Goal: Task Accomplishment & Management: Manage account settings

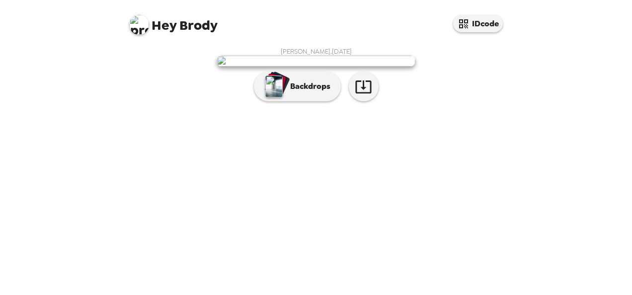
scroll to position [64, 0]
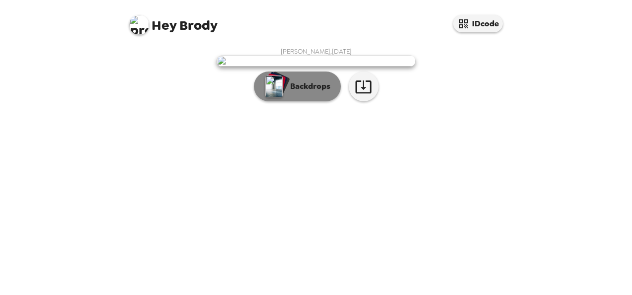
click at [285, 96] on div "button" at bounding box center [278, 83] width 24 height 25
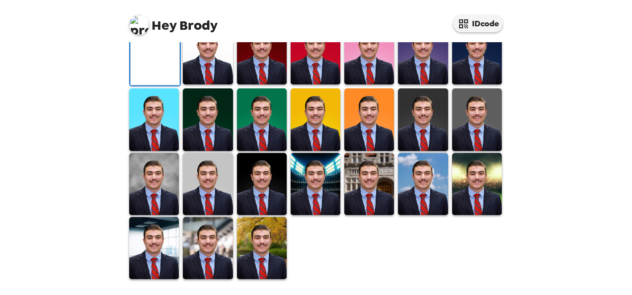
scroll to position [173, 0]
click at [262, 151] on img at bounding box center [262, 119] width 50 height 62
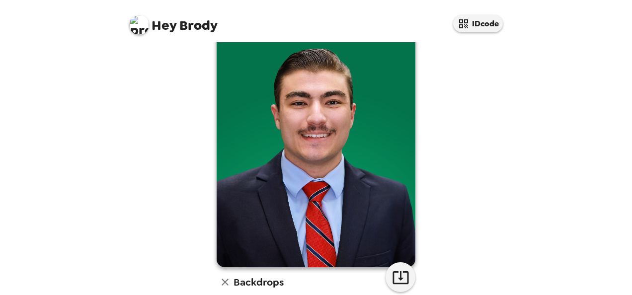
scroll to position [36, 0]
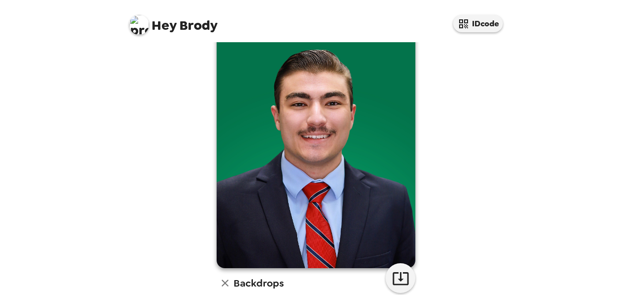
click at [285, 199] on img at bounding box center [316, 144] width 199 height 248
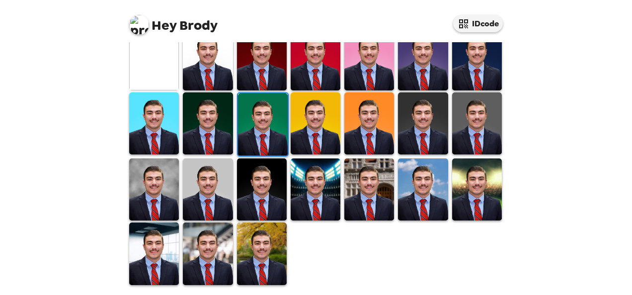
click at [415, 132] on img at bounding box center [423, 123] width 50 height 62
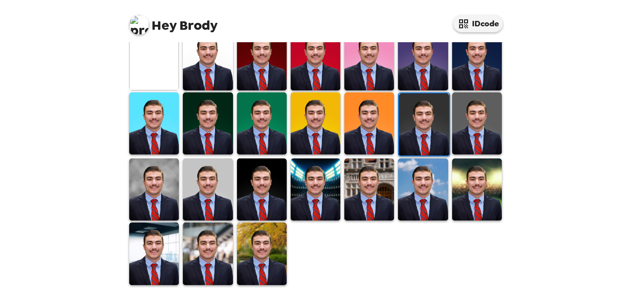
click at [407, 180] on img at bounding box center [423, 189] width 50 height 62
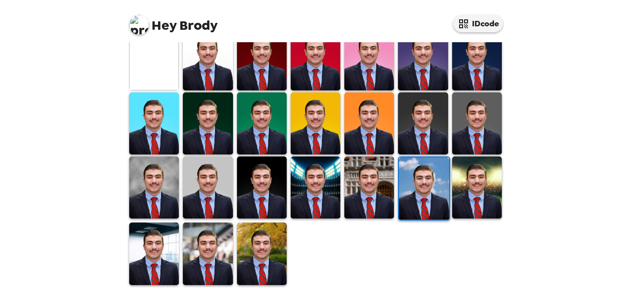
scroll to position [206, 0]
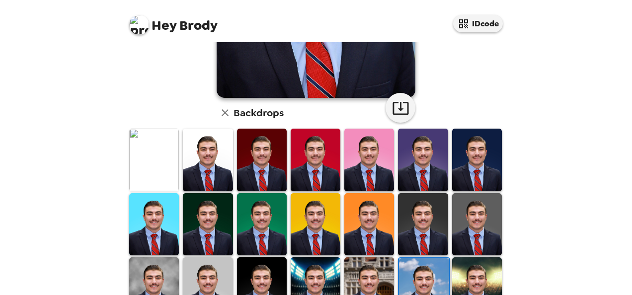
click at [469, 160] on img at bounding box center [477, 160] width 50 height 62
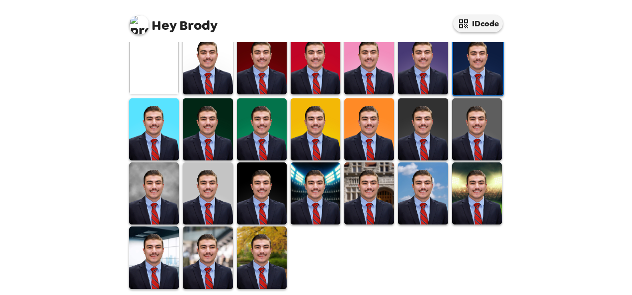
scroll to position [307, 0]
